Goal: Transaction & Acquisition: Download file/media

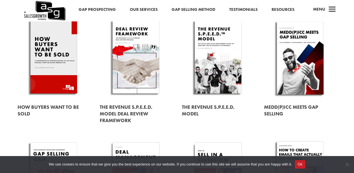
scroll to position [178, 0]
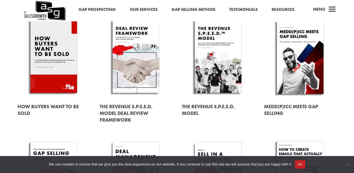
click at [61, 64] on link at bounding box center [54, 57] width 72 height 82
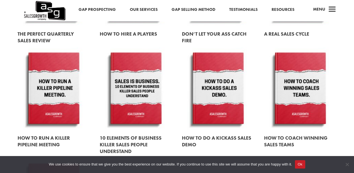
scroll to position [599, 0]
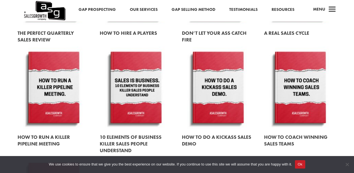
click at [290, 88] on link at bounding box center [300, 88] width 72 height 82
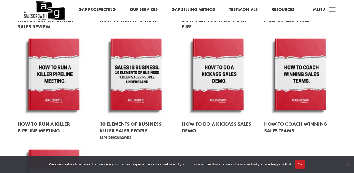
scroll to position [612, 0]
click at [149, 84] on link at bounding box center [136, 75] width 72 height 82
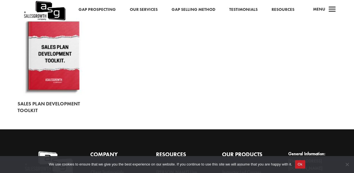
scroll to position [748, 0]
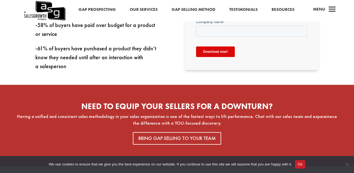
scroll to position [268, 0]
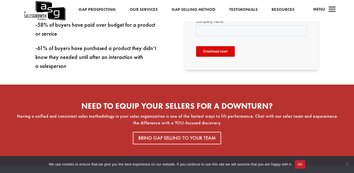
click at [217, 50] on input "Download now!" at bounding box center [215, 51] width 39 height 11
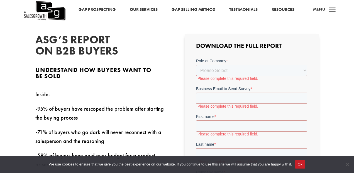
scroll to position [137, 0]
select select "Director/Manager (Sales Director, Regional Sales Manager, etc)"
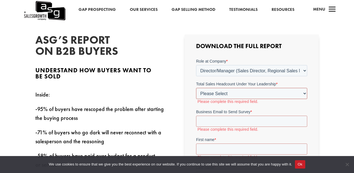
select select "10-19"
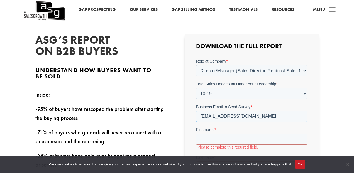
type input "rathvendl@gmail.com"
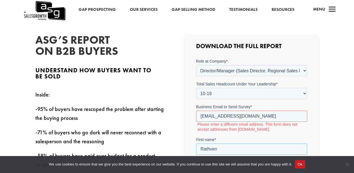
type input "Rathven"
click at [246, 117] on input "rathvendl@gmail.com" at bounding box center [251, 116] width 111 height 11
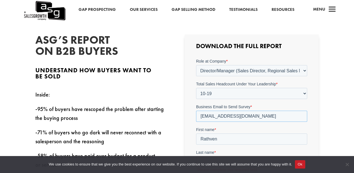
click at [226, 117] on input "rathven@exeelholdings.lk" at bounding box center [251, 116] width 111 height 11
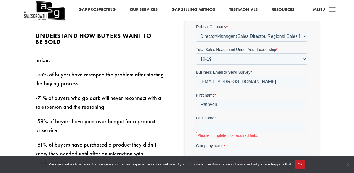
scroll to position [172, 0]
type input "rathven@exelholdings.lk"
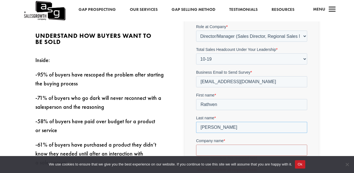
type input "De Livera"
click at [338, 121] on div "ASG’s Report on B2B Buyers Understand how buyers want to be sold Inside: -95% o…" at bounding box center [177, 144] width 354 height 330
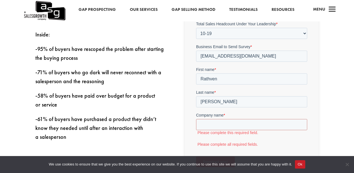
scroll to position [207, 0]
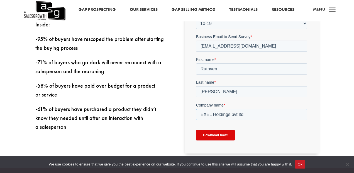
click at [305, 110] on input "EXEL Holdings pvt ltd" at bounding box center [251, 114] width 111 height 11
type input "EXEL Holdings pvt ltd"
click at [218, 136] on input "Download now!" at bounding box center [215, 135] width 39 height 11
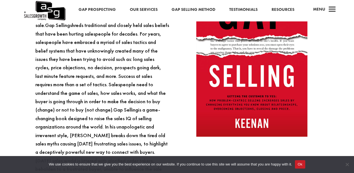
scroll to position [420, 0]
